Goal: Contribute content

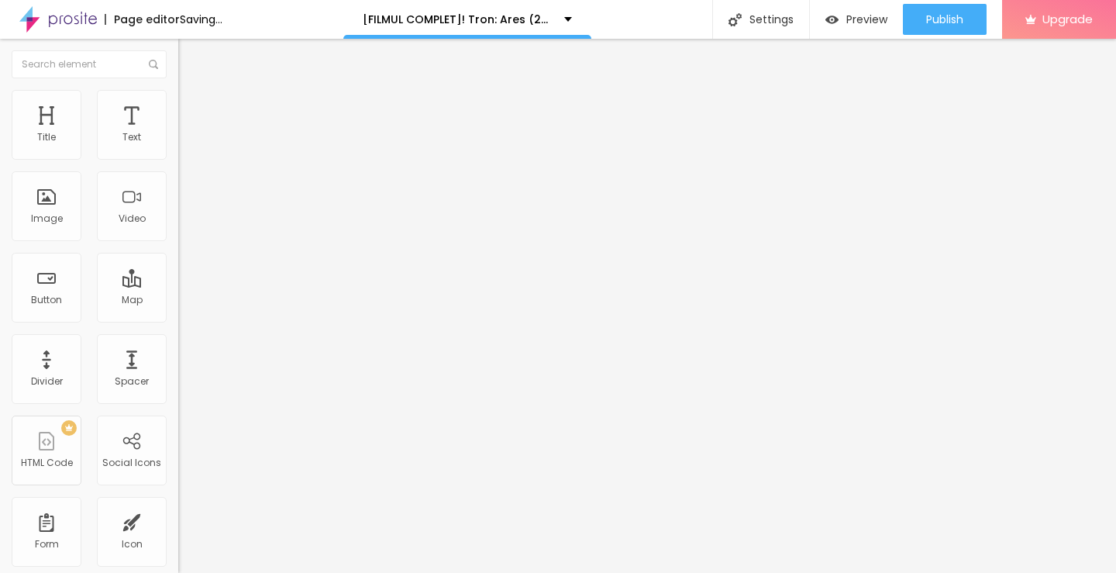
click at [178, 133] on span "Add image" at bounding box center [210, 126] width 64 height 13
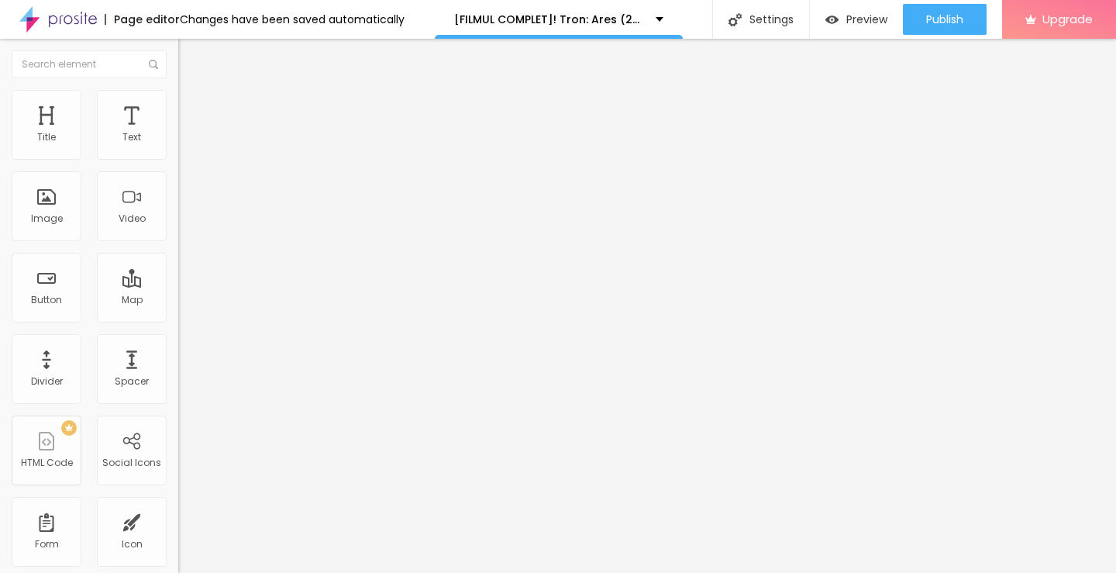
click at [178, 132] on div "Add image" at bounding box center [267, 126] width 178 height 11
click at [178, 133] on span "Add image" at bounding box center [210, 126] width 64 height 13
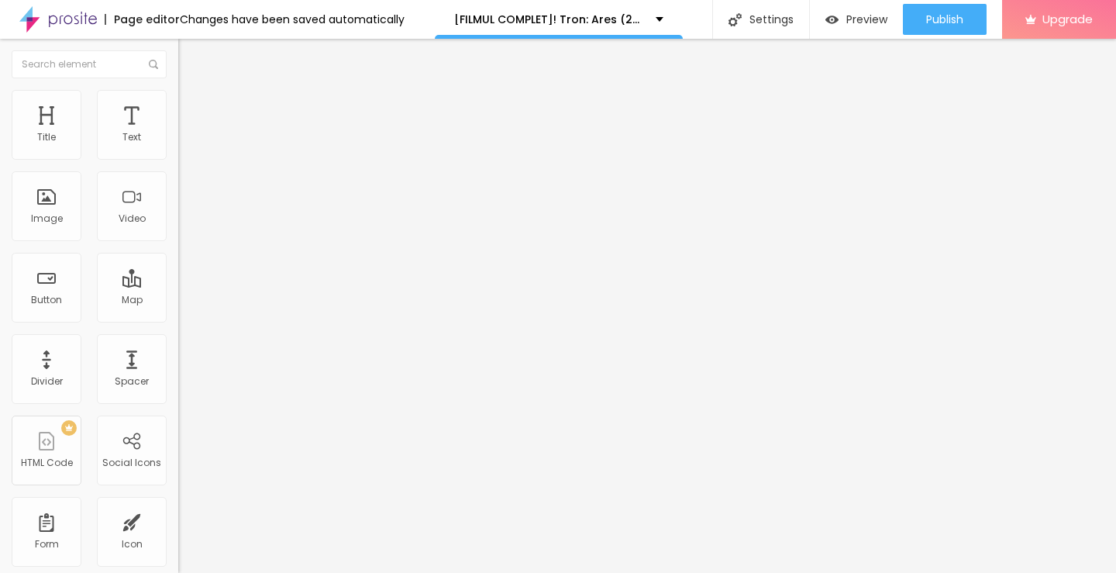
click at [178, 318] on input "https://" at bounding box center [271, 309] width 186 height 15
paste input "[DOMAIN_NAME]/ro/movie/533533/tron-ares-albobe"
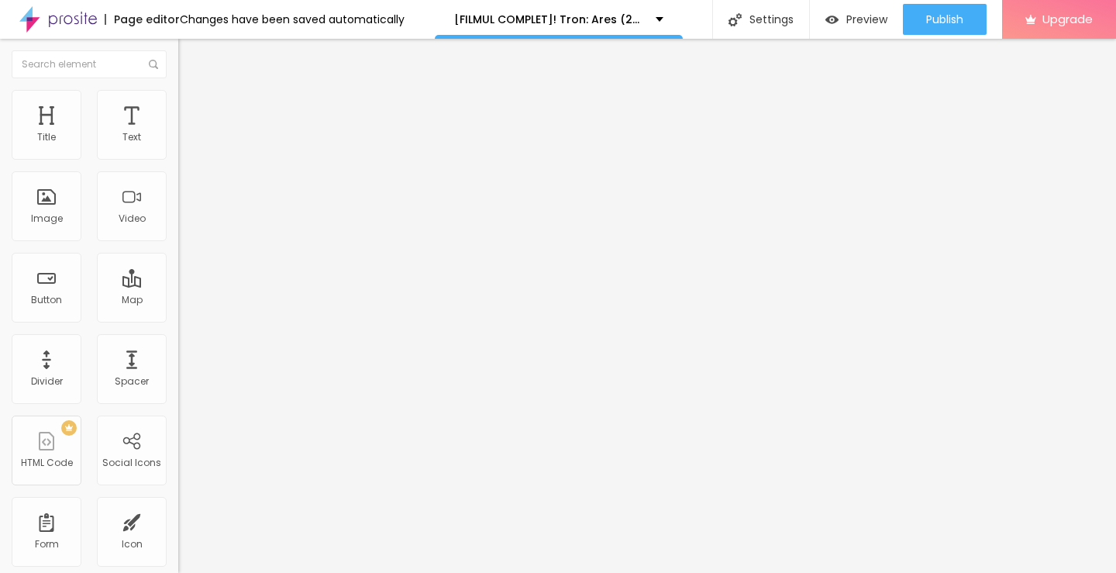
type input "[URL][DOMAIN_NAME]"
click at [190, 59] on img "button" at bounding box center [196, 56] width 12 height 12
click at [190, 60] on img "button" at bounding box center [196, 56] width 12 height 12
click at [178, 221] on img at bounding box center [183, 215] width 11 height 11
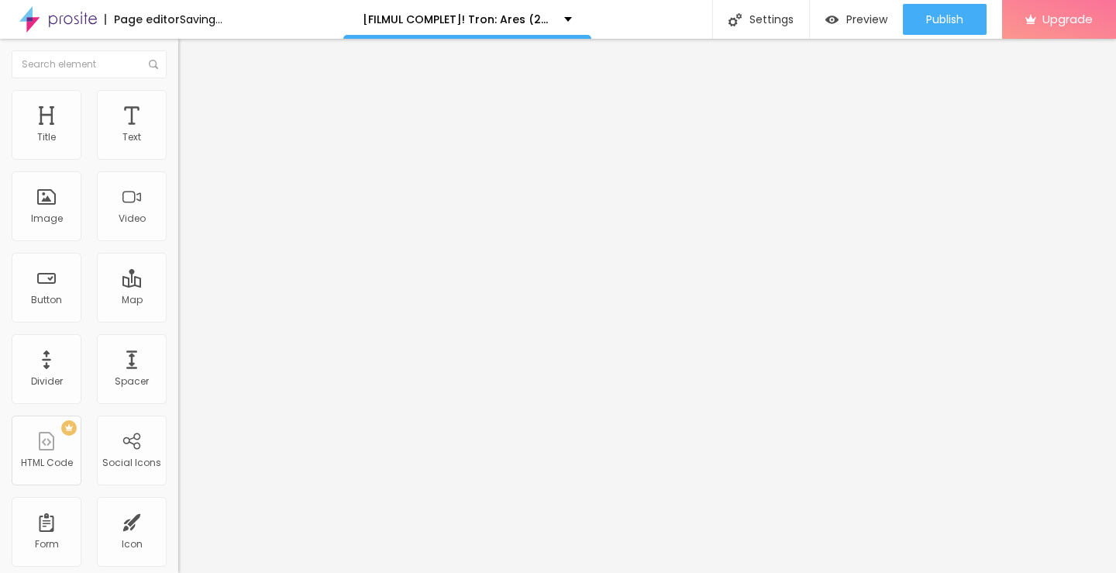
click at [178, 221] on img at bounding box center [183, 215] width 11 height 11
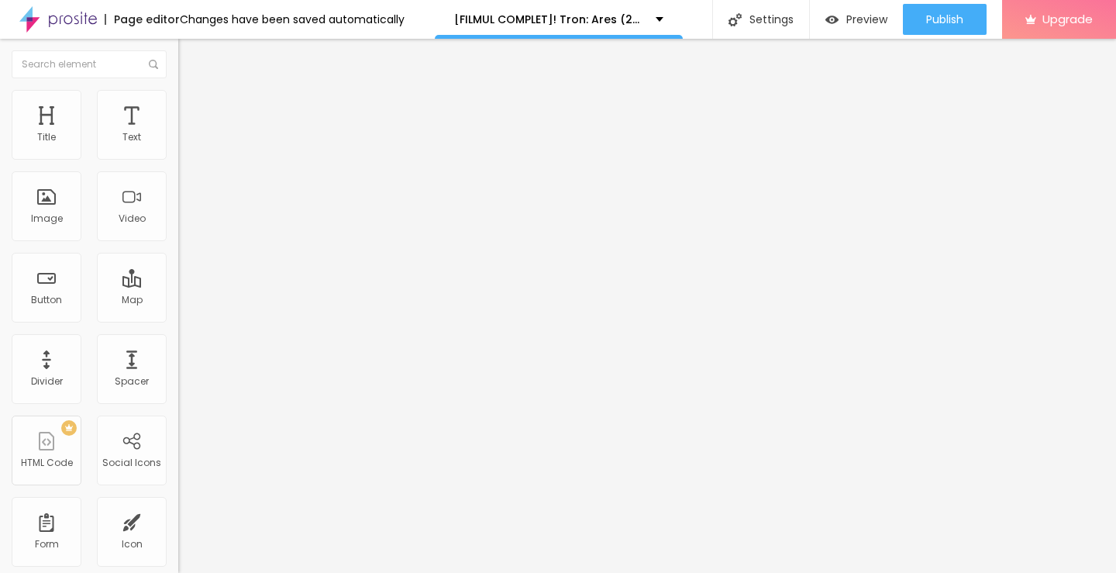
click at [178, 208] on img at bounding box center [183, 203] width 11 height 11
click at [178, 243] on span "Original" at bounding box center [196, 235] width 37 height 13
click at [190, 60] on img "button" at bounding box center [196, 56] width 12 height 12
click at [178, 146] on input "Click me" at bounding box center [271, 137] width 186 height 15
paste input "Vezi film acum » ▶️ Tron: Ares (2025) film complet online calitate HD în română"
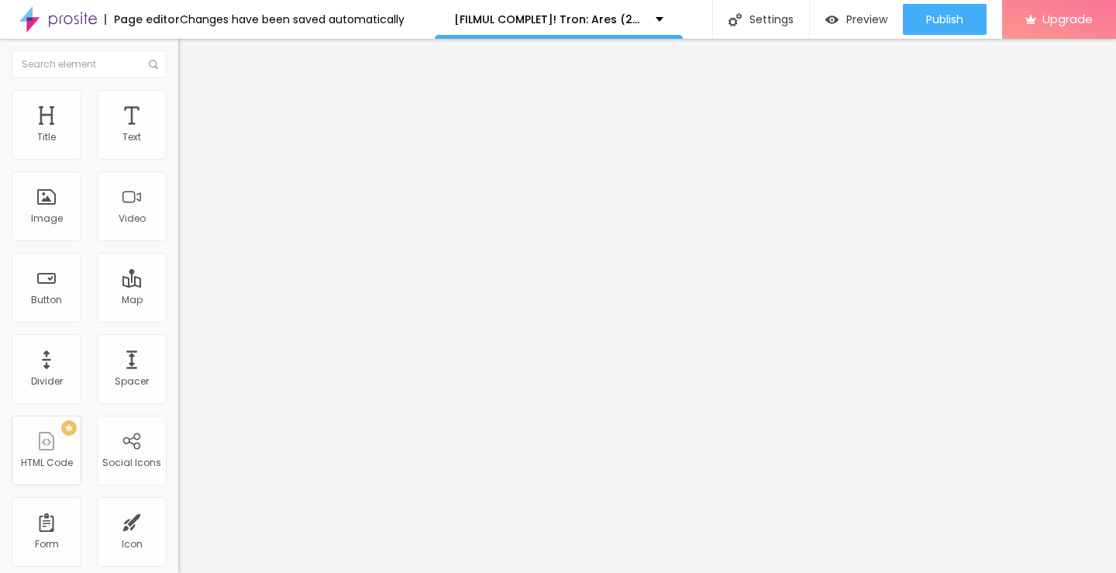
scroll to position [0, 228]
type input "Vezi film acum » ▶️ Tron: Ares (2025) film complet online calitate HD în română"
click at [178, 332] on div "URL https://" at bounding box center [267, 313] width 178 height 38
click at [178, 319] on input "https://" at bounding box center [271, 311] width 186 height 15
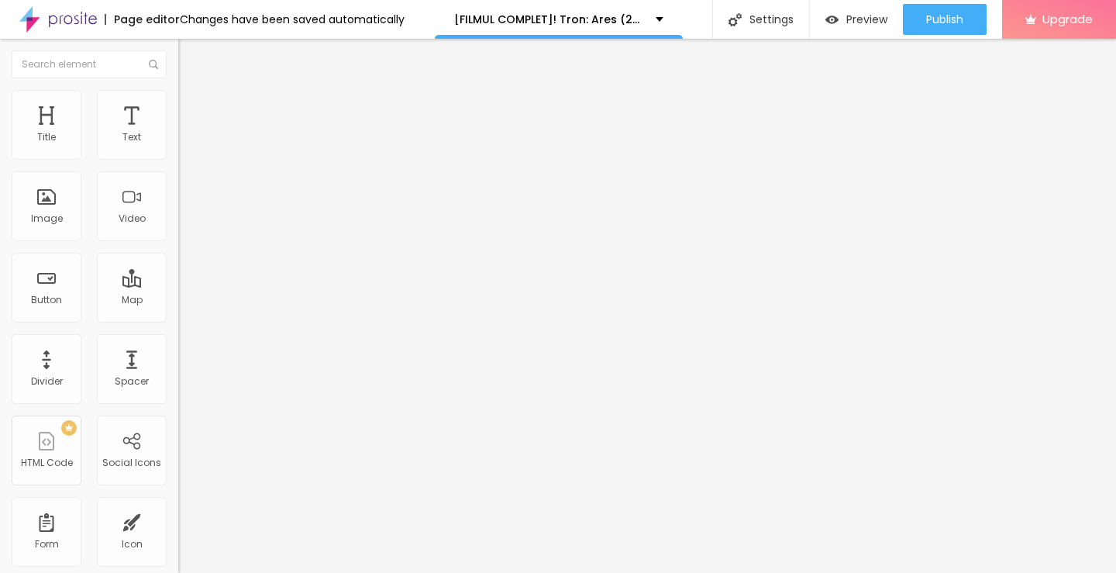
paste input "[DOMAIN_NAME]/ro/movie/533533/tron-ares-albobe"
type input "[URL][DOMAIN_NAME]"
click at [178, 185] on img at bounding box center [183, 179] width 11 height 11
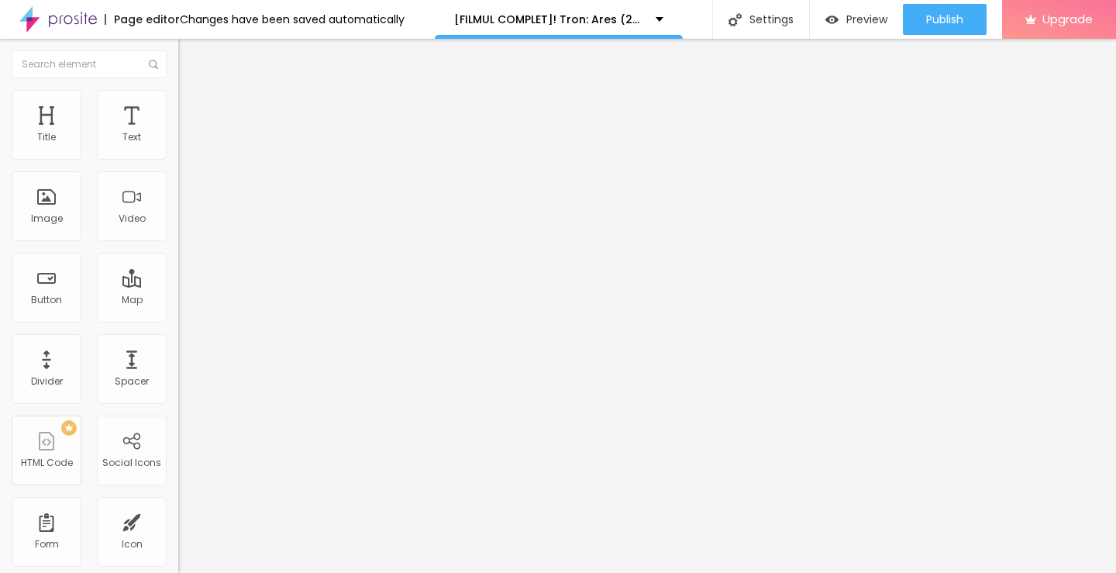
click at [190, 62] on img "button" at bounding box center [196, 56] width 12 height 12
click at [178, 146] on input "Click me" at bounding box center [271, 137] width 186 height 15
paste input "Descarcă filmul complet ▶️ Tron: Ares (2025) Film cu subtitrare în română HD"
type input "Descarcă filmul complet ▶️ Tron: Ares (2025) Film cu subtitrare în română HD"
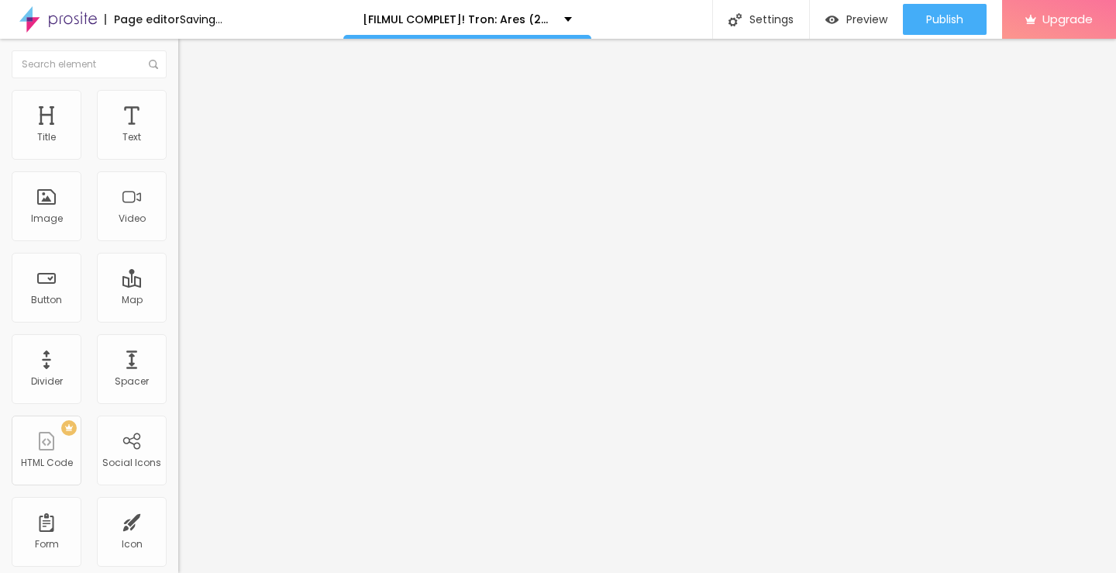
scroll to position [0, 0]
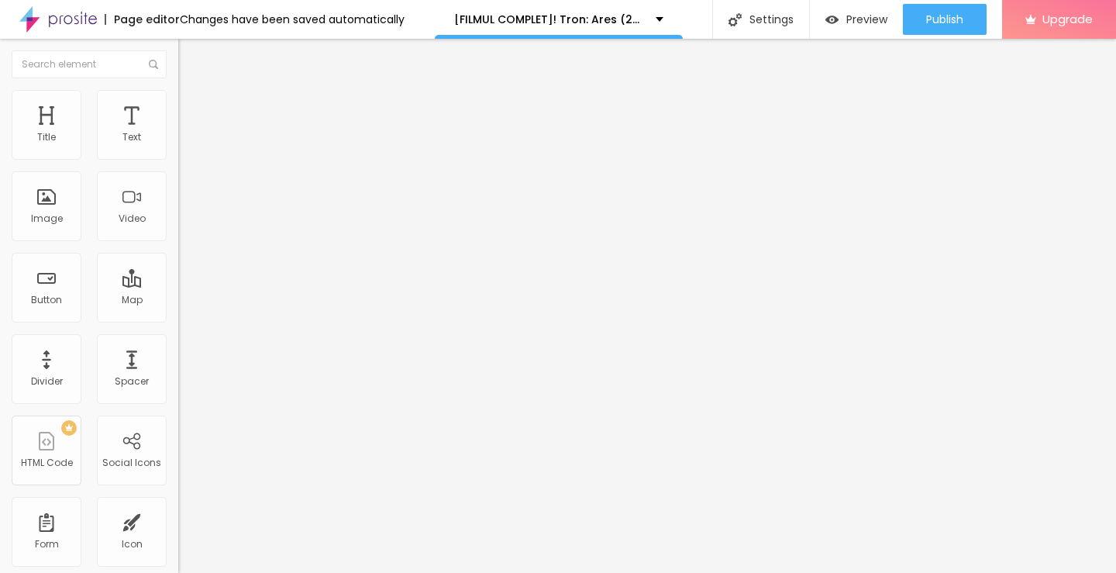
click at [178, 319] on input "https://" at bounding box center [271, 311] width 186 height 15
paste input "[DOMAIN_NAME]/ro/movie/533533/tron-ares-albobe"
type input "[URL][DOMAIN_NAME]"
click at [178, 185] on img at bounding box center [183, 179] width 11 height 11
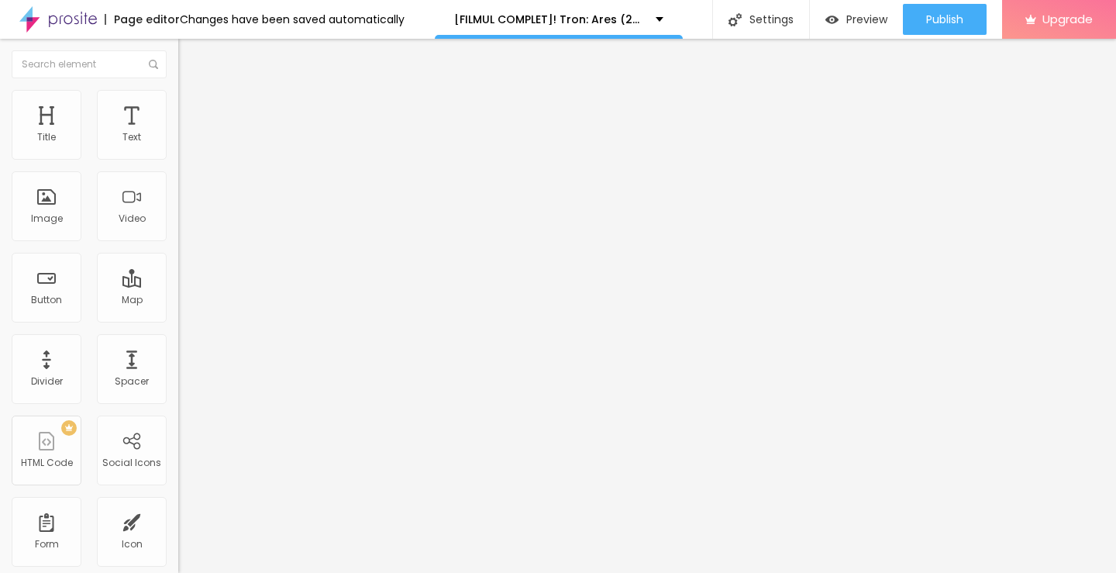
scroll to position [0, 0]
click at [190, 59] on img "button" at bounding box center [196, 56] width 12 height 12
click at [190, 56] on img "button" at bounding box center [196, 56] width 12 height 12
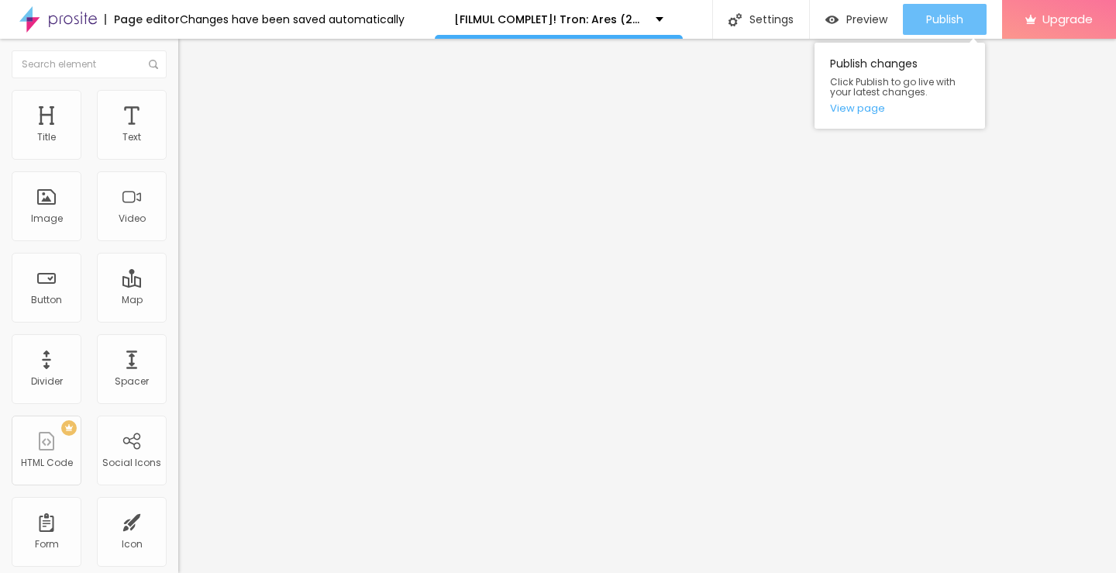
click at [931, 19] on span "Publish" at bounding box center [944, 19] width 37 height 12
click at [852, 108] on link "View page" at bounding box center [899, 108] width 139 height 10
click at [935, 29] on div "Publish" at bounding box center [944, 19] width 37 height 31
click at [843, 106] on link "View page" at bounding box center [899, 108] width 139 height 10
